Goal: Information Seeking & Learning: Learn about a topic

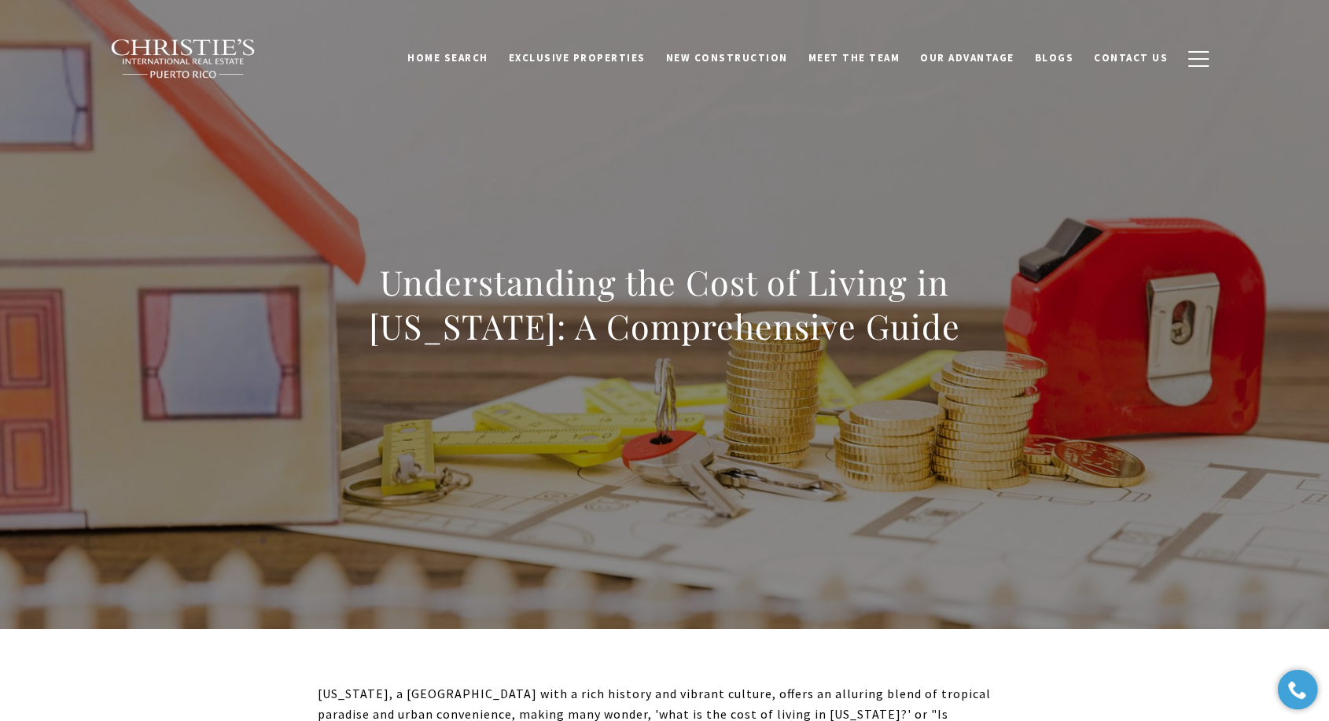
click at [608, 302] on h1 "Understanding the Cost of Living in [US_STATE]: A Comprehensive Guide" at bounding box center [665, 304] width 694 height 88
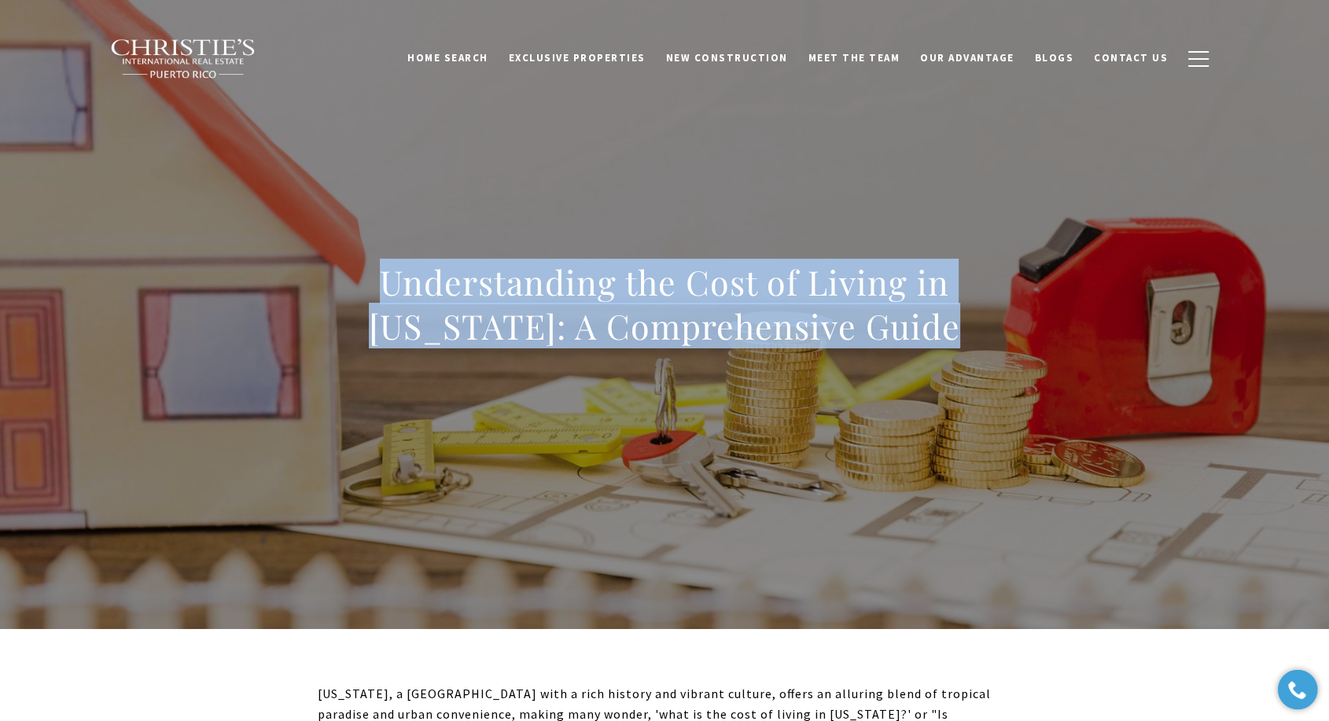
click at [607, 304] on h1 "Understanding the Cost of Living in [US_STATE]: A Comprehensive Guide" at bounding box center [665, 304] width 694 height 88
copy body "Understanding the Cost of Living in [US_STATE]: A Comprehensive Guide"
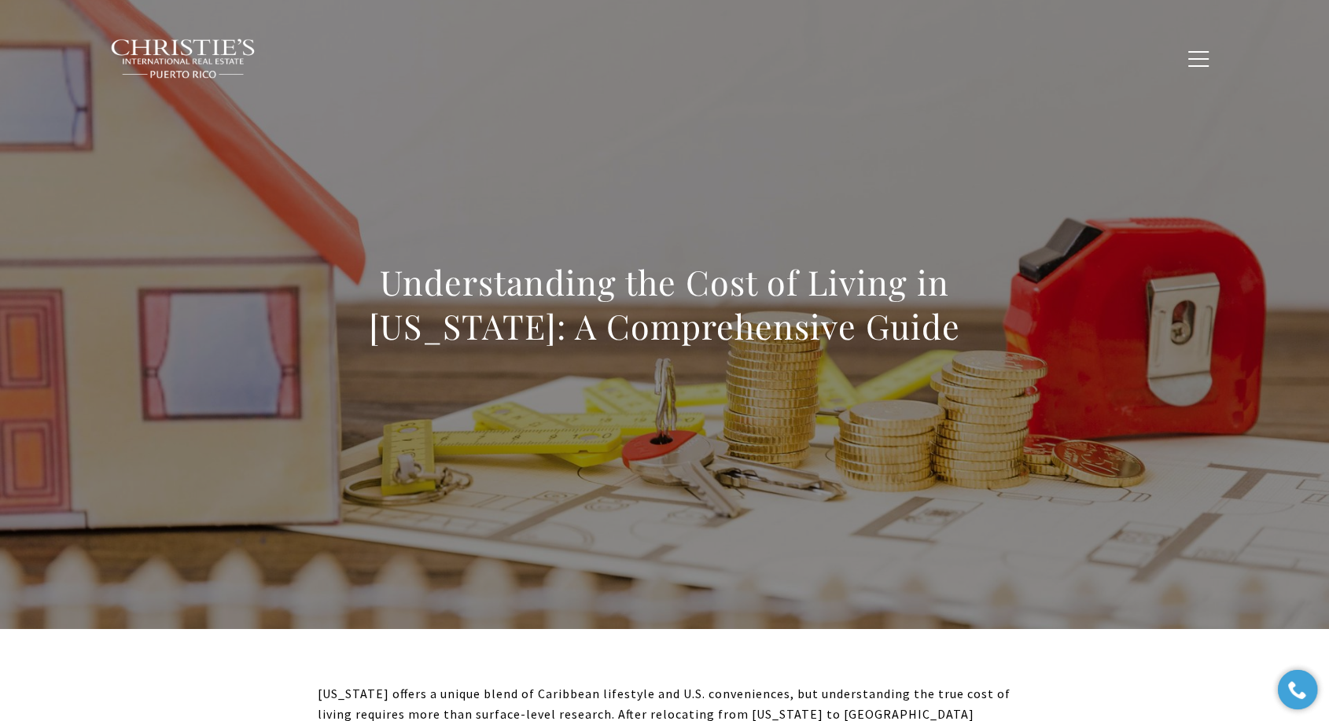
scroll to position [262, 0]
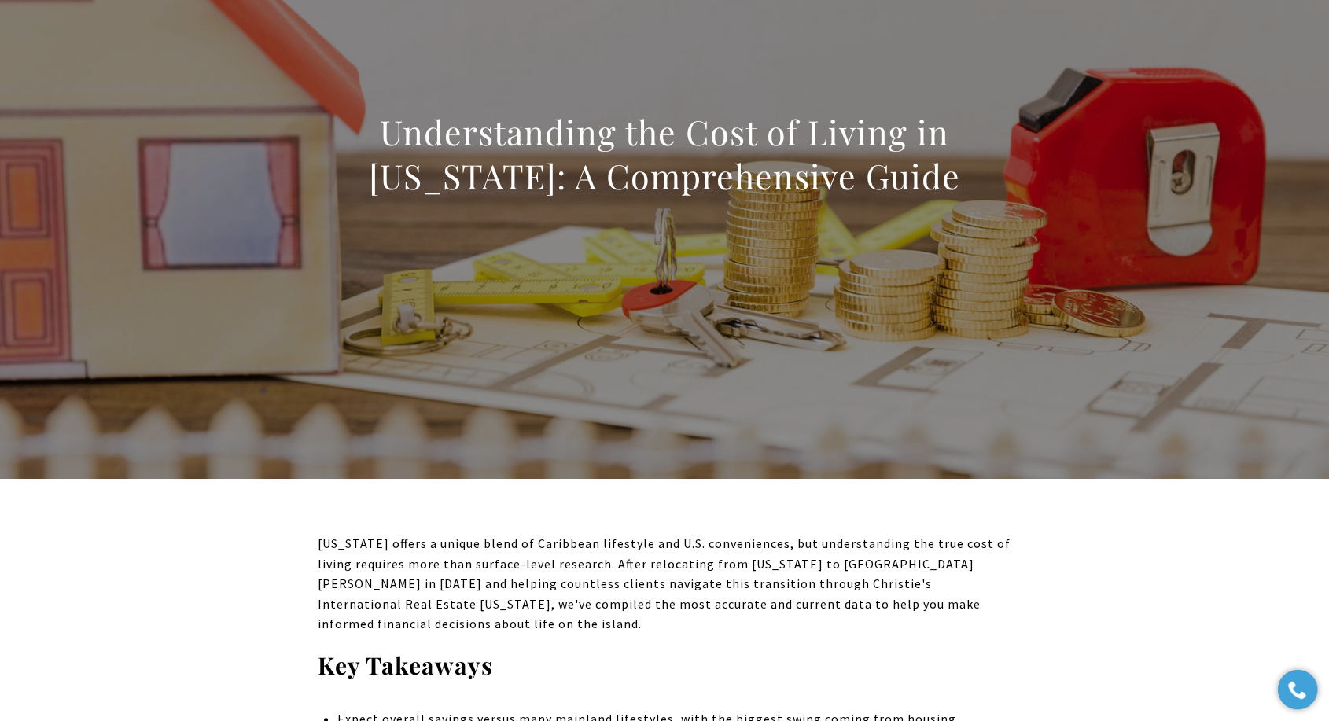
scroll to position [0, 0]
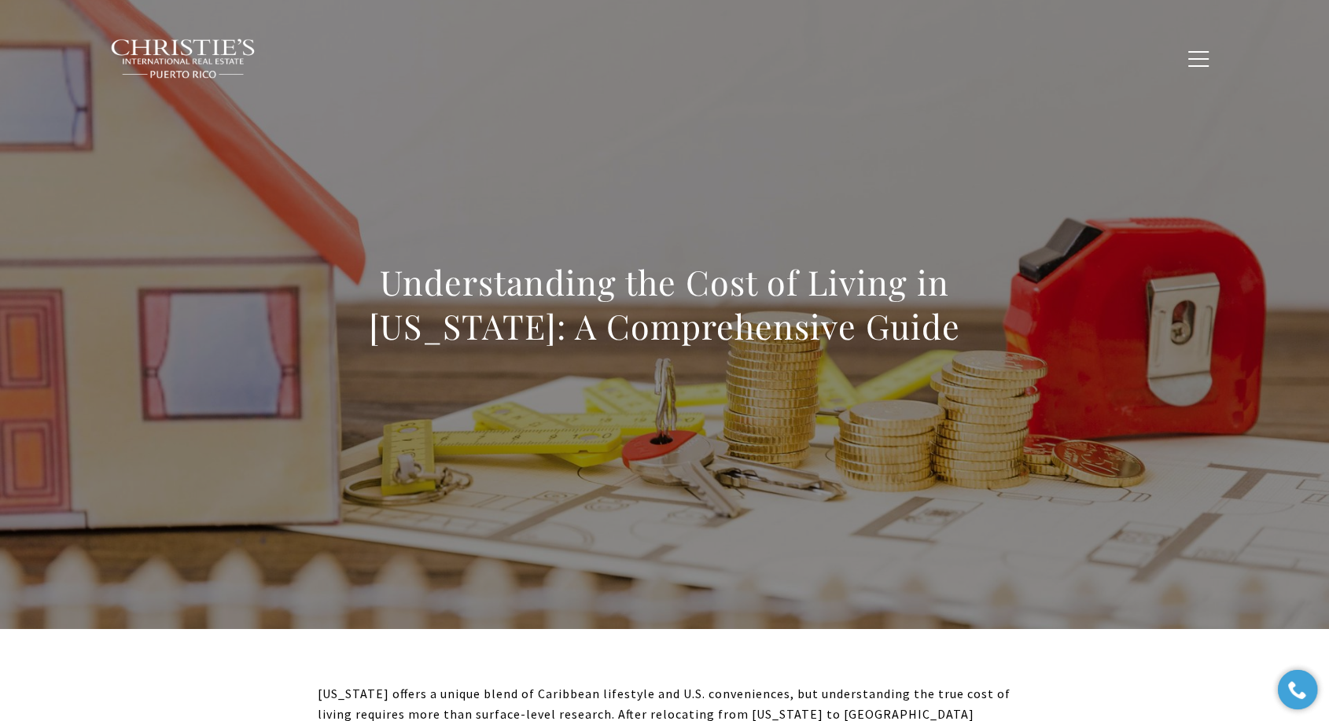
click at [722, 304] on h1 "Understanding the Cost of Living in [US_STATE]: A Comprehensive Guide" at bounding box center [665, 304] width 694 height 88
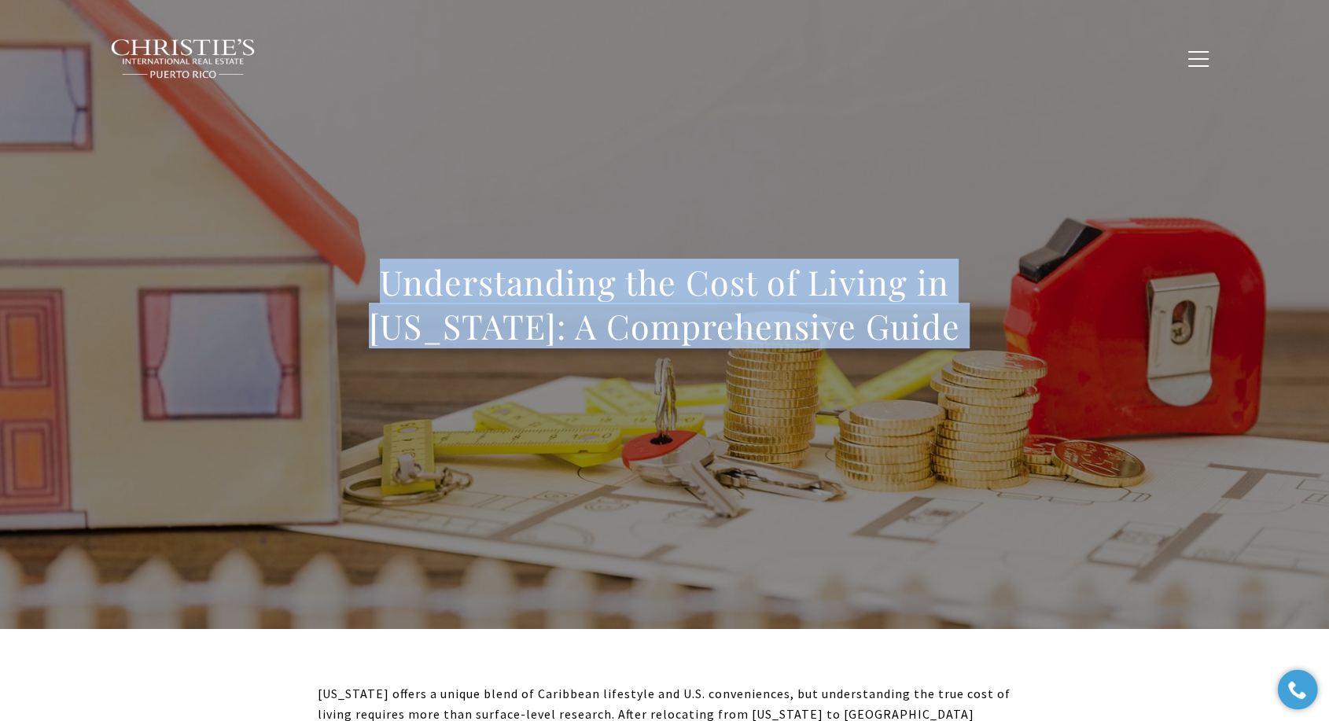
click at [722, 304] on h1 "Understanding the Cost of Living in [US_STATE]: A Comprehensive Guide" at bounding box center [665, 304] width 694 height 88
copy body "Understanding the Cost of Living in [US_STATE]: A Comprehensive Guide"
click at [155, 216] on div "Understanding the Cost of Living in [US_STATE]: A Comprehensive Guide" at bounding box center [664, 315] width 1101 height 472
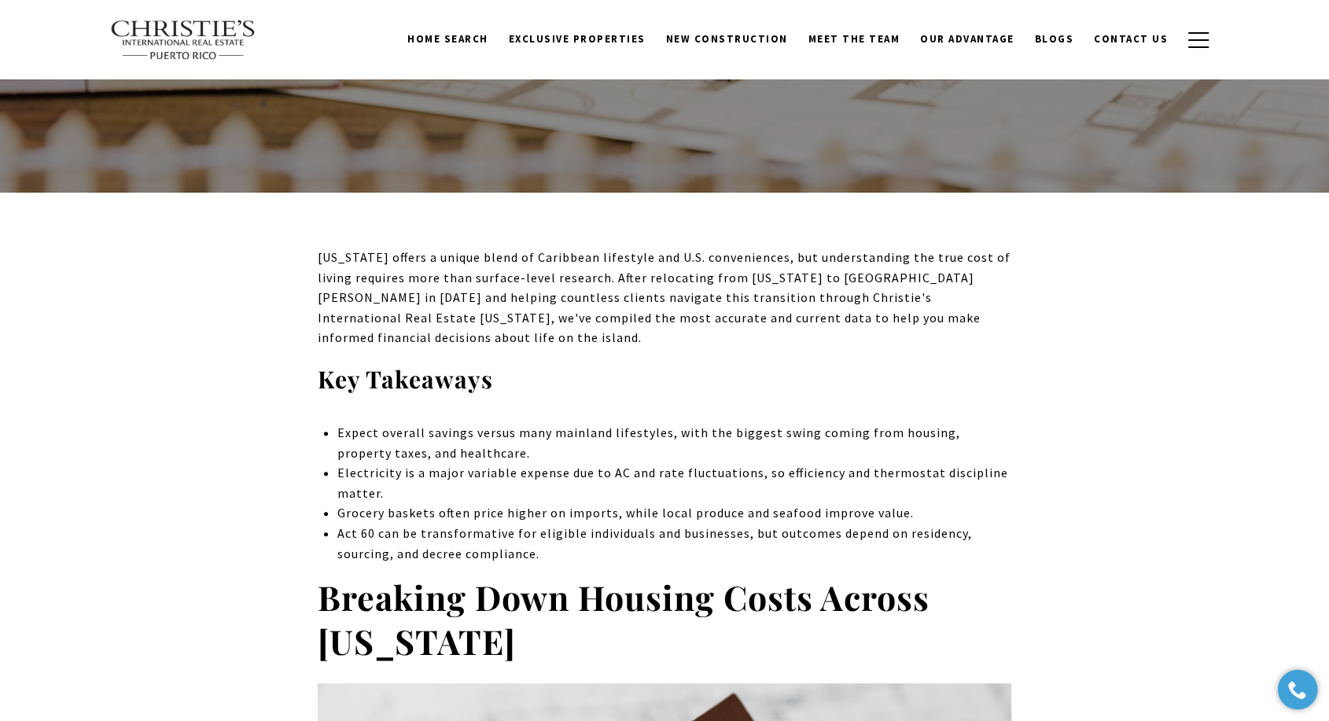
scroll to position [349, 0]
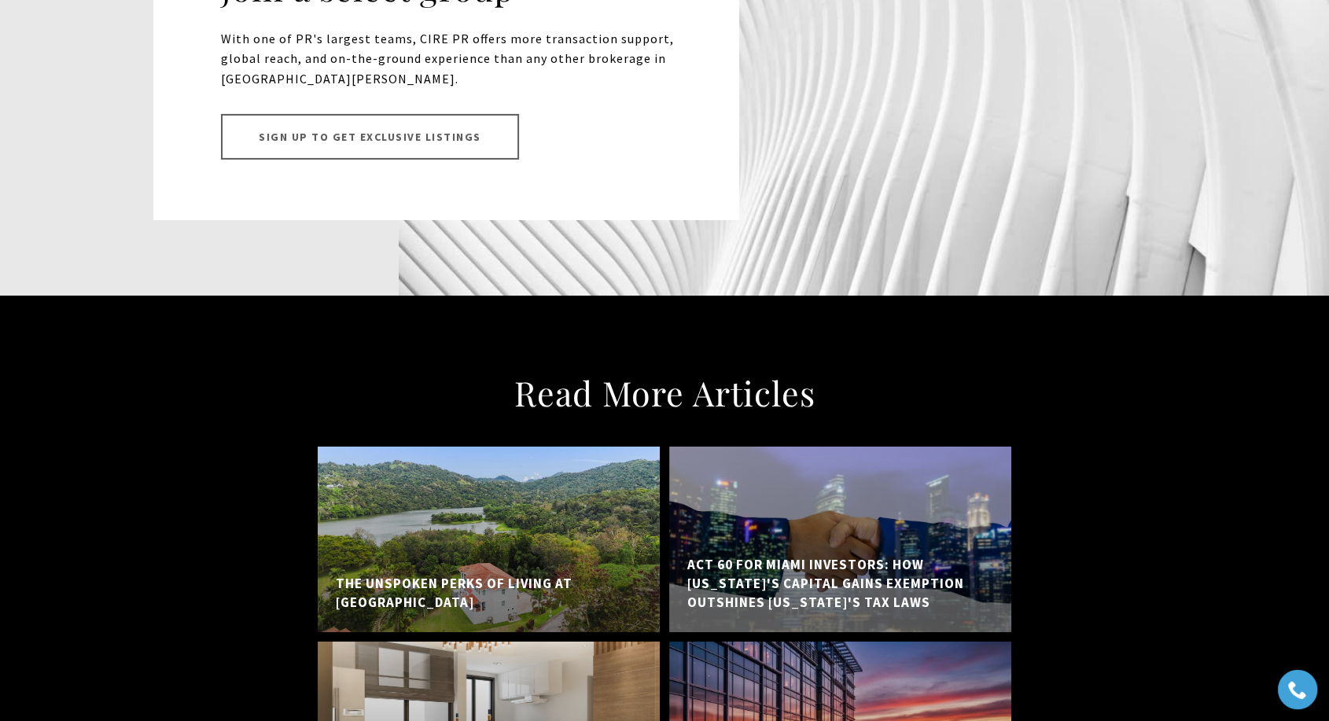
scroll to position [11620, 0]
